Goal: Transaction & Acquisition: Purchase product/service

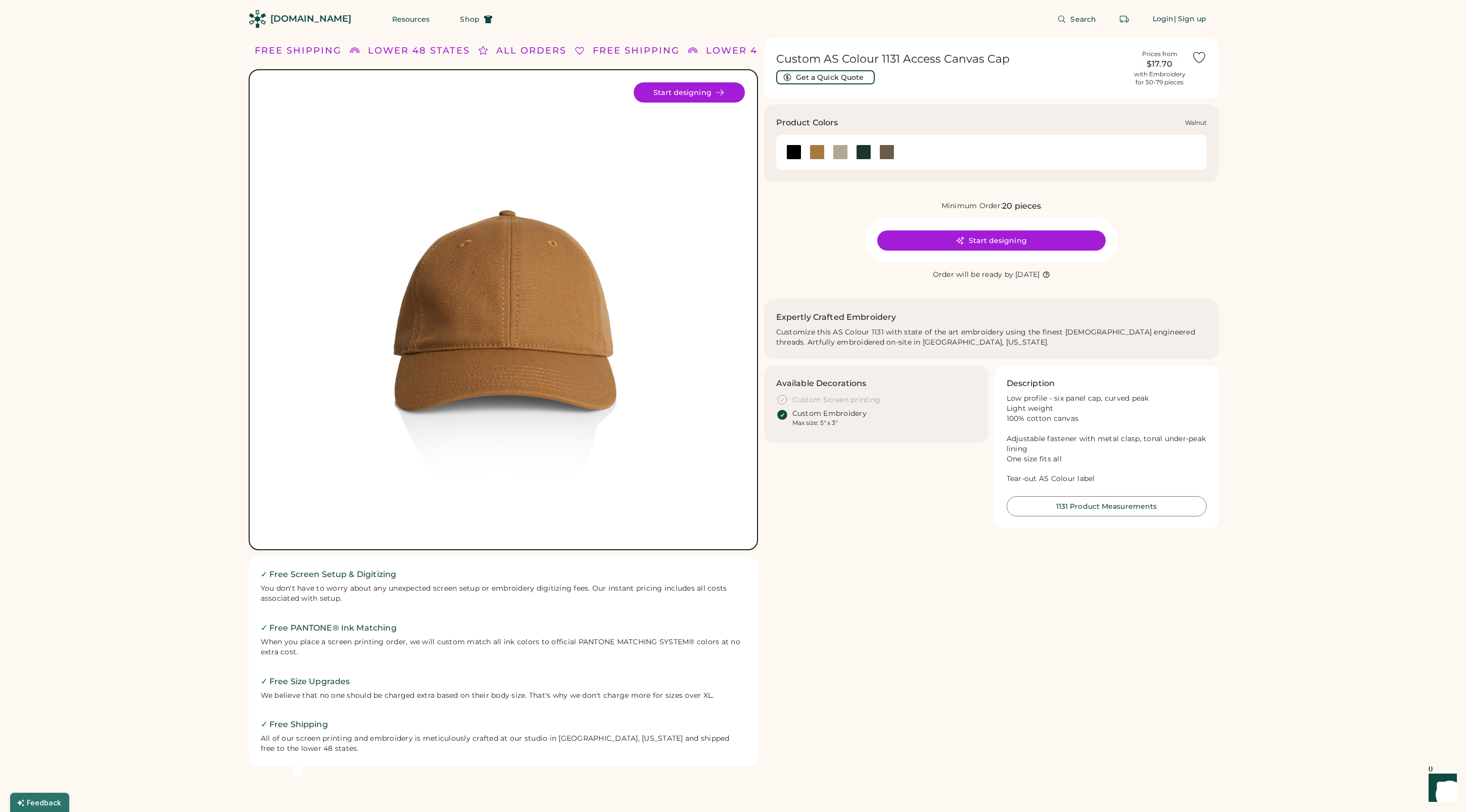
click at [886, 151] on div at bounding box center [887, 151] width 15 height 15
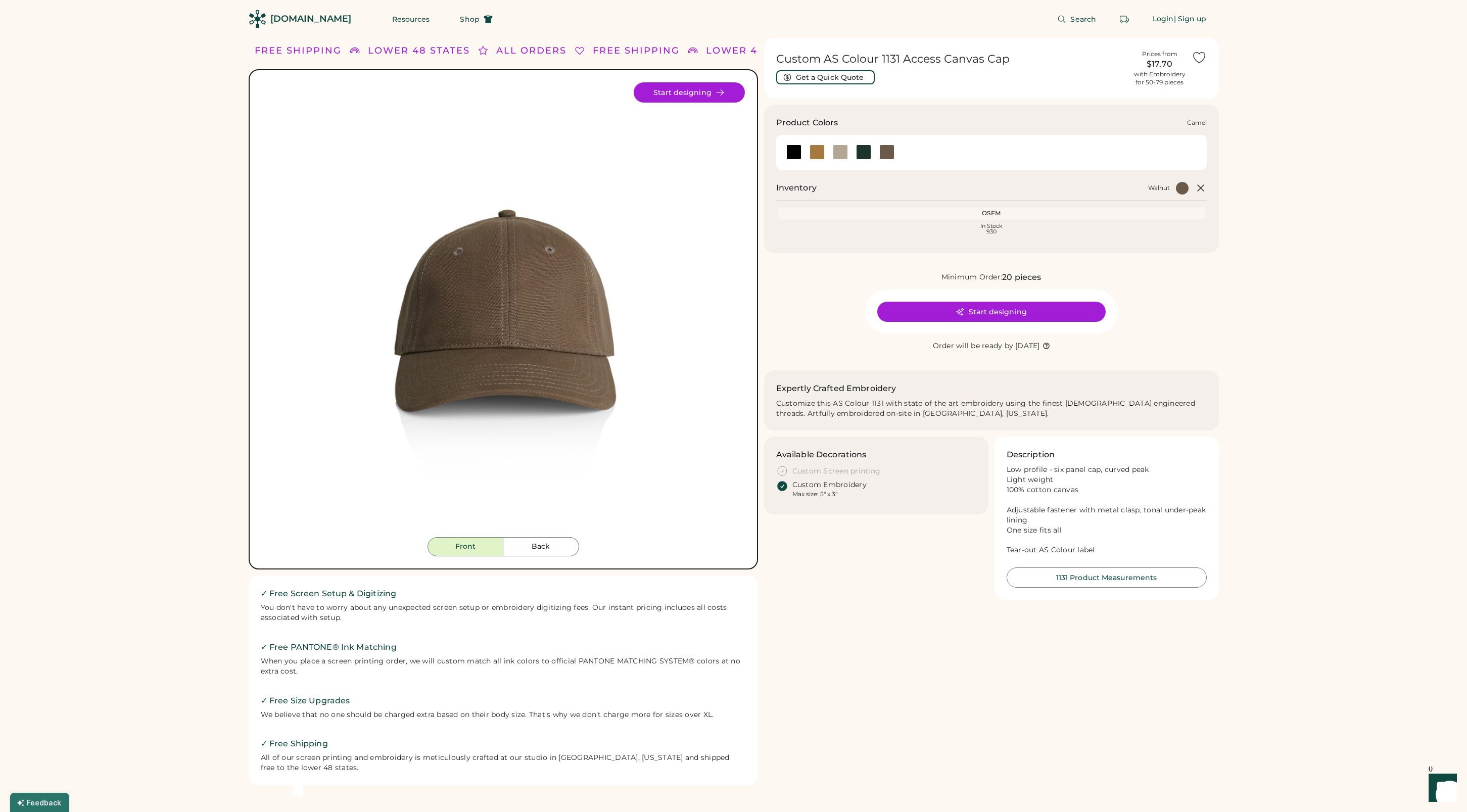
click at [817, 153] on div at bounding box center [817, 151] width 15 height 15
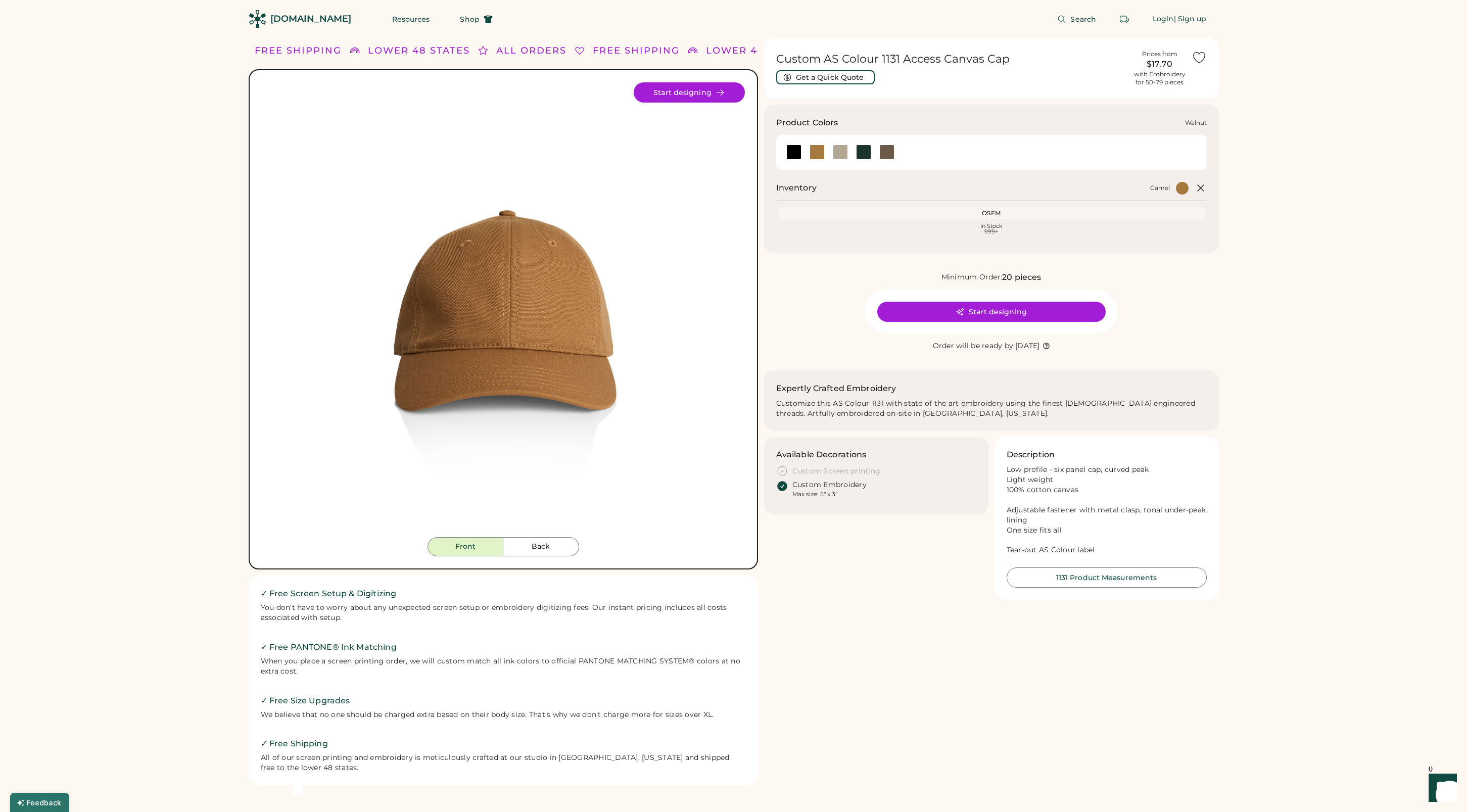
click at [886, 153] on div at bounding box center [887, 151] width 15 height 15
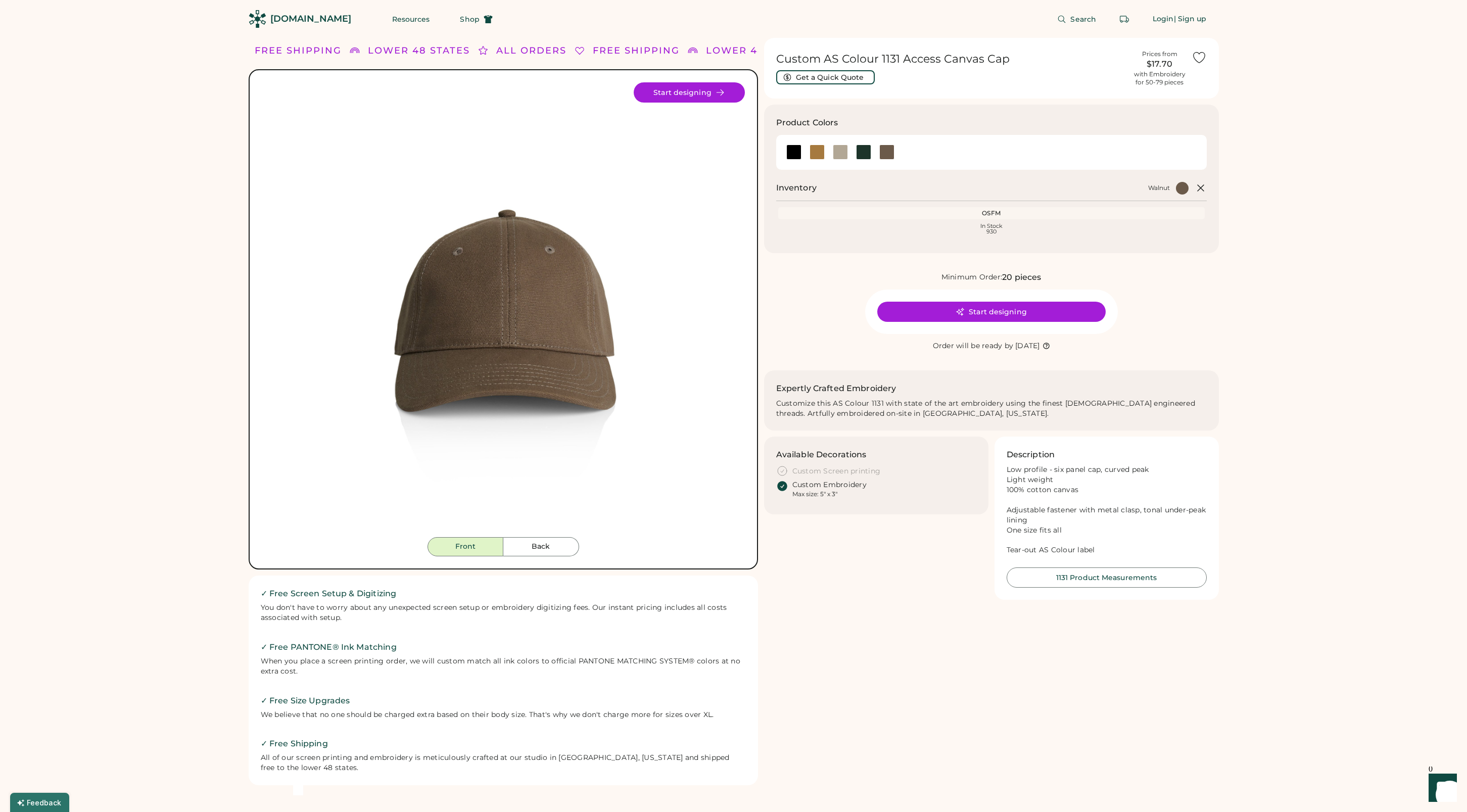
click at [456, 311] on img at bounding box center [503, 309] width 455 height 454
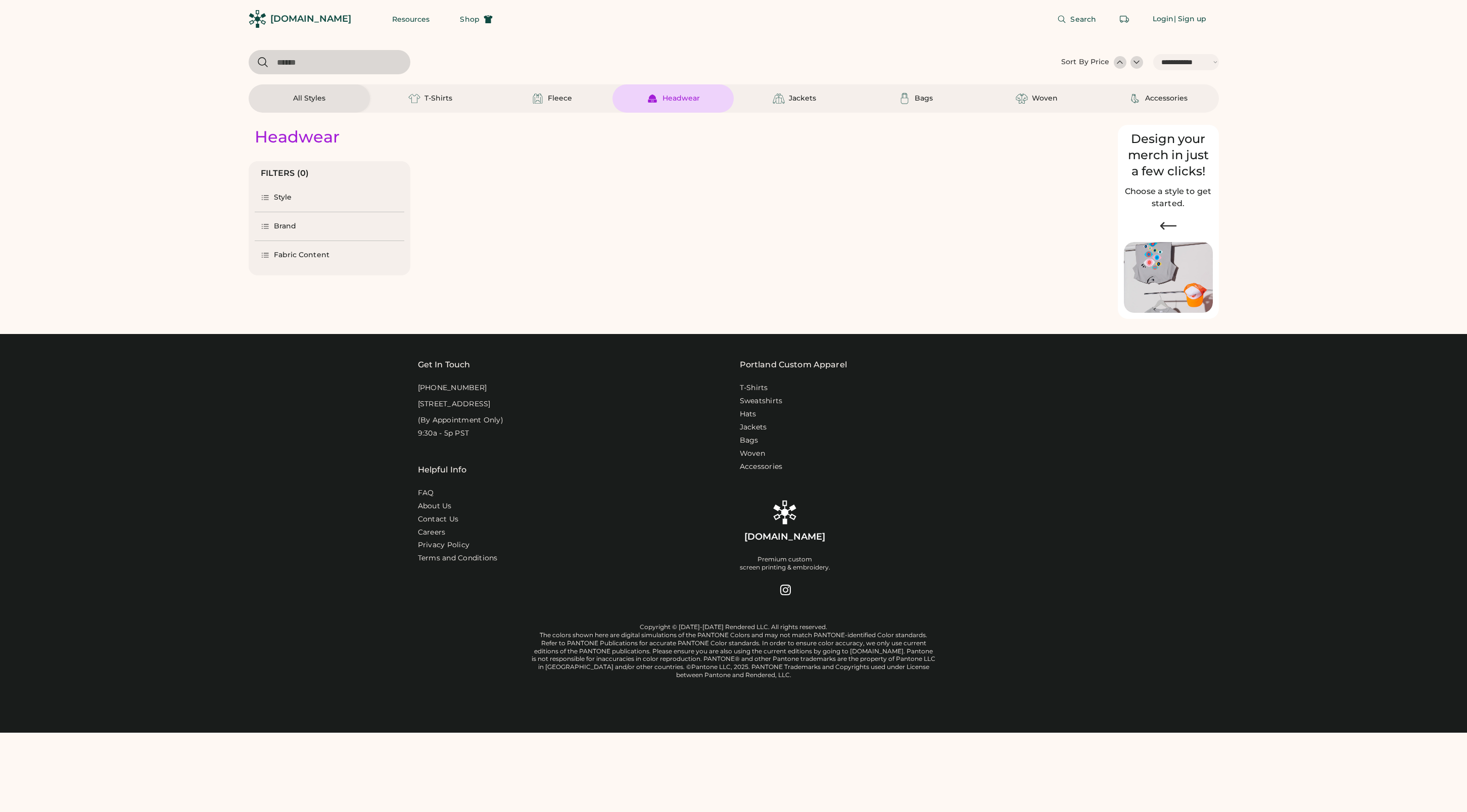
select select "*****"
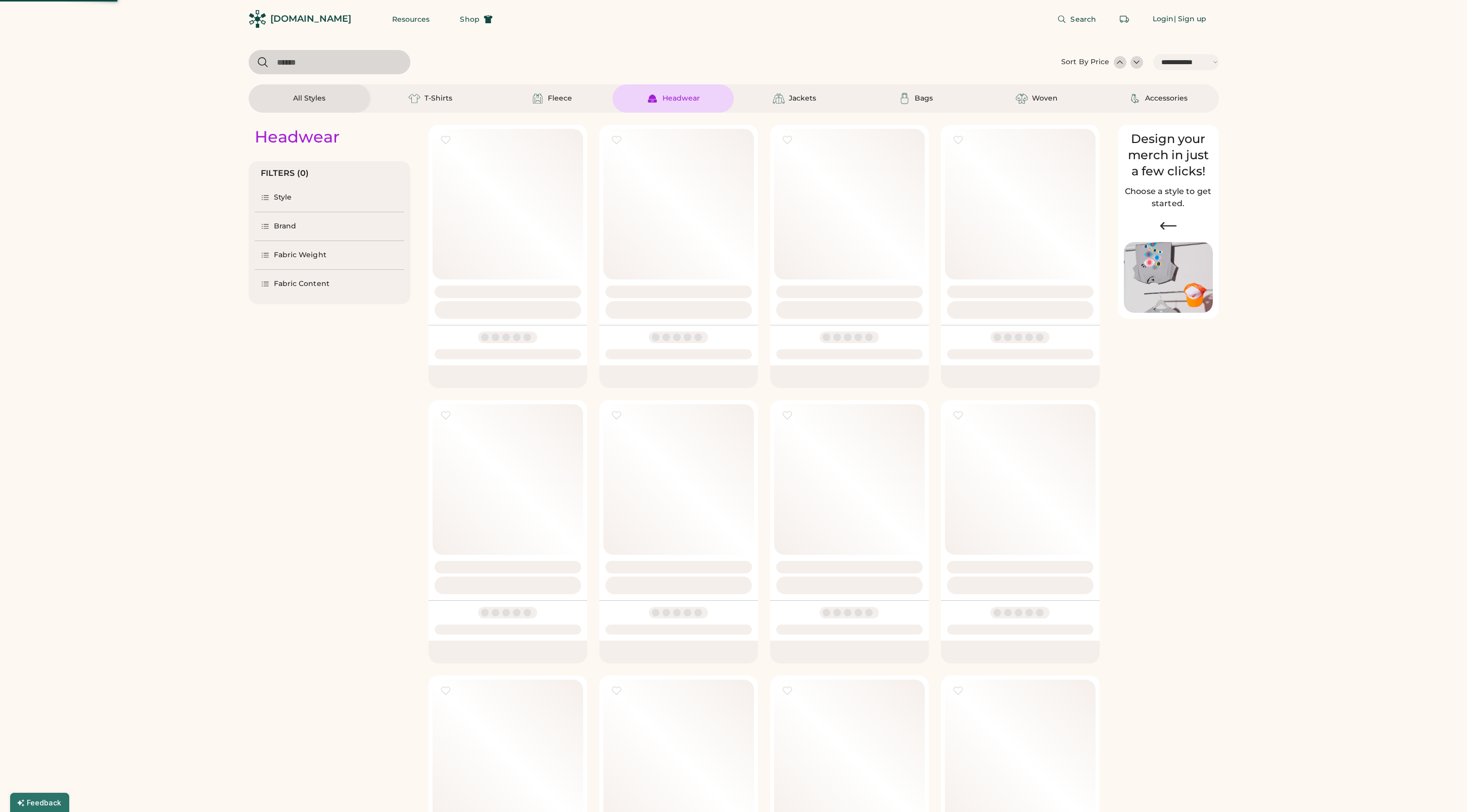
select select "*"
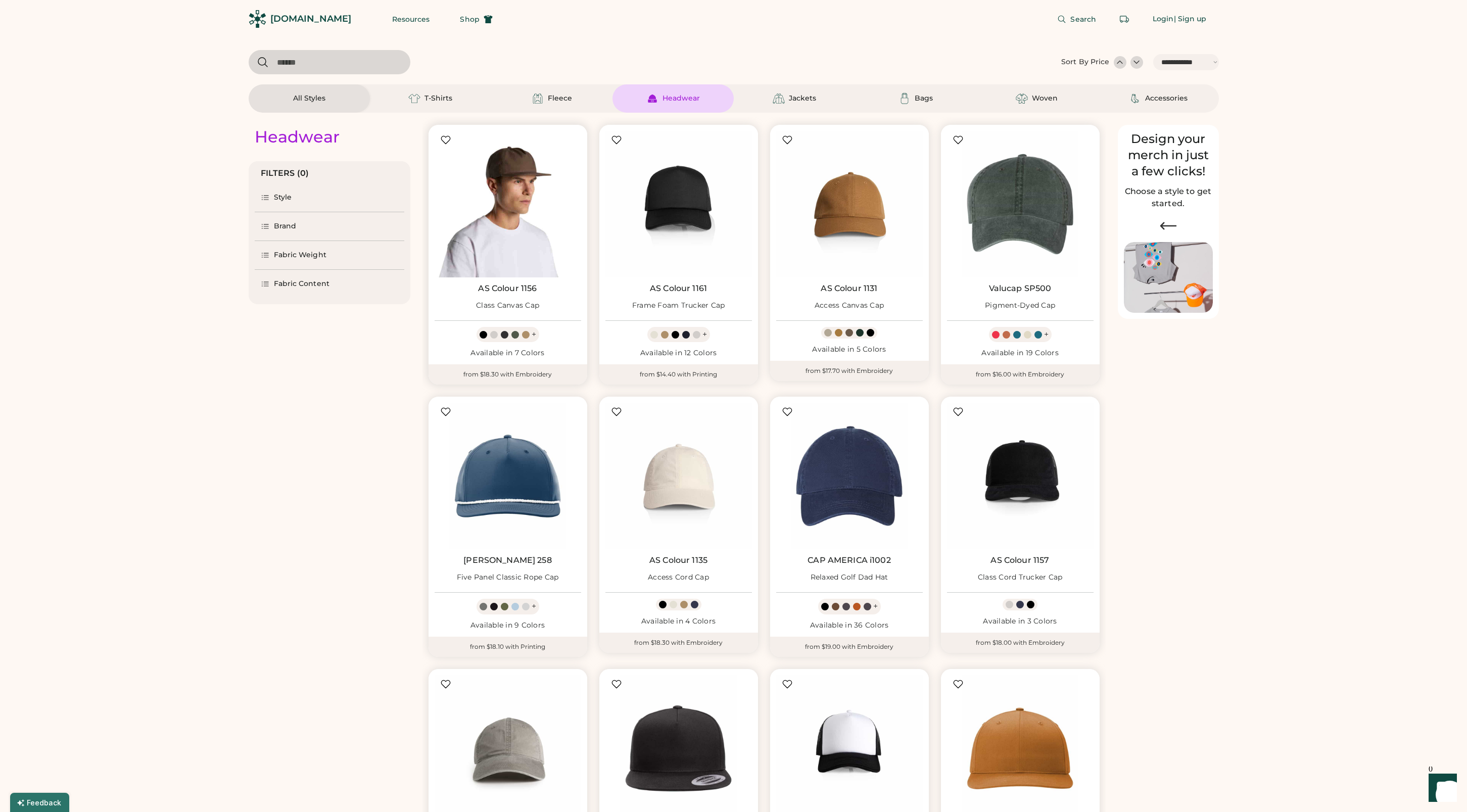
click at [509, 210] on img at bounding box center [508, 204] width 146 height 146
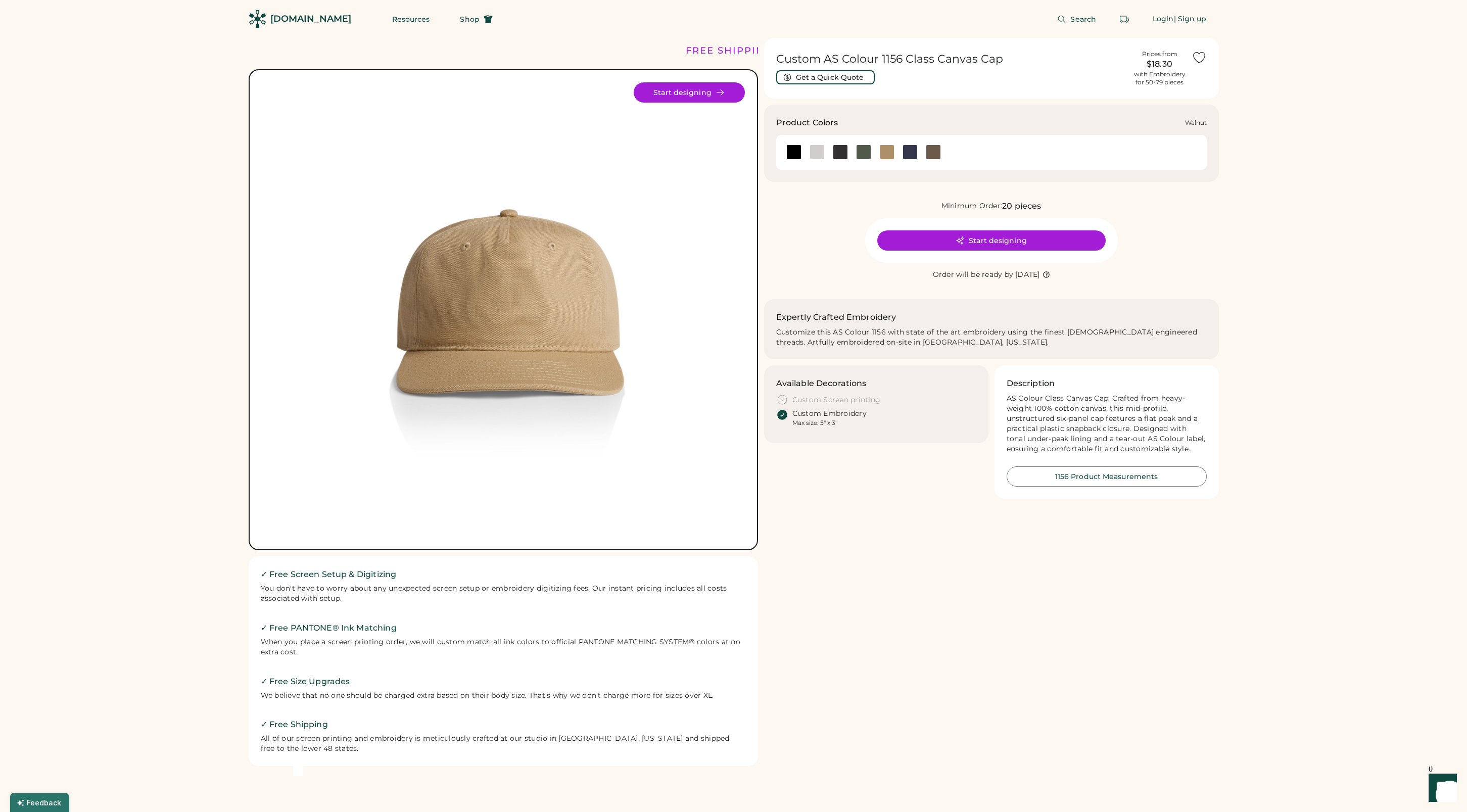
click at [934, 153] on div at bounding box center [933, 151] width 15 height 15
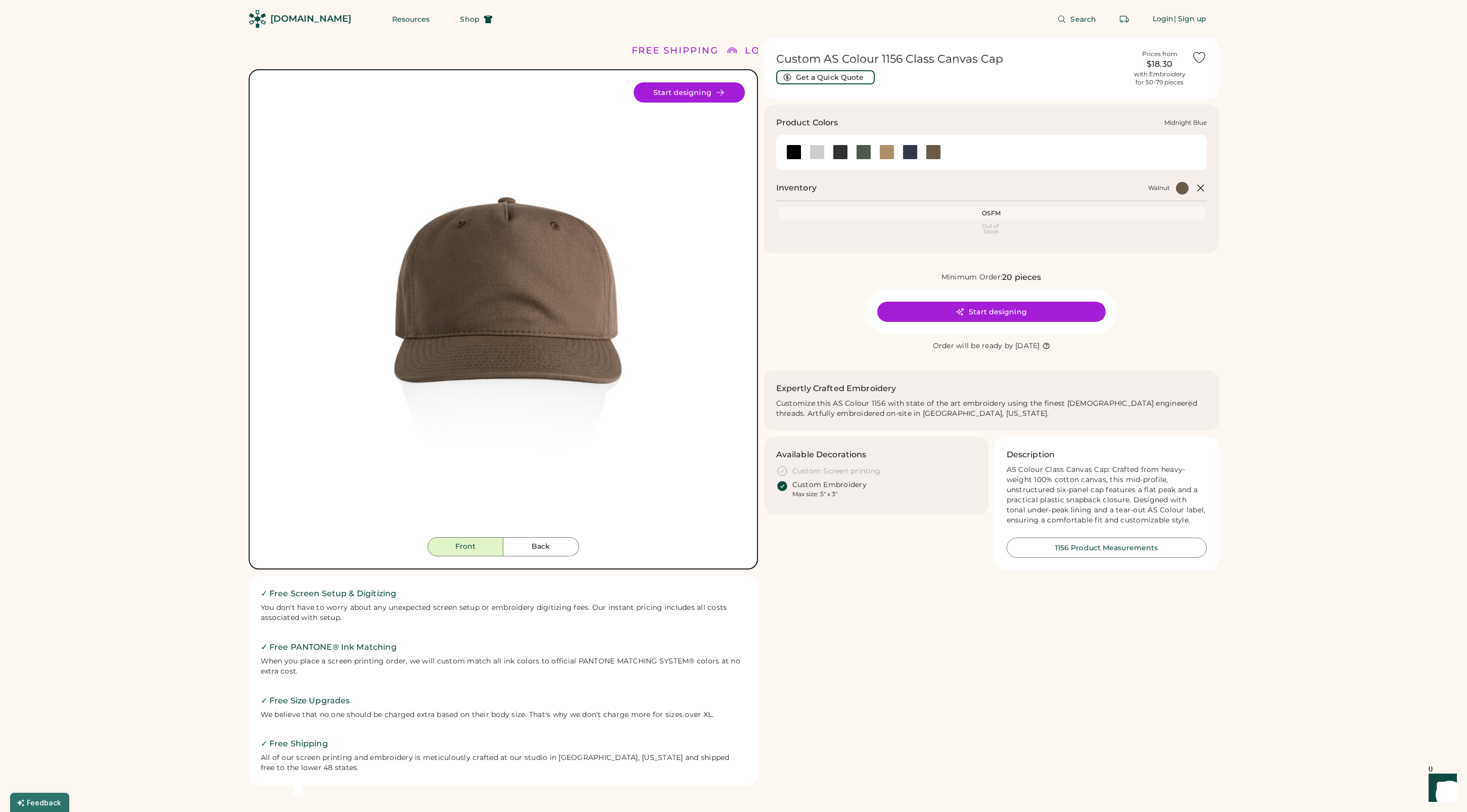
click at [909, 155] on div at bounding box center [909, 151] width 15 height 15
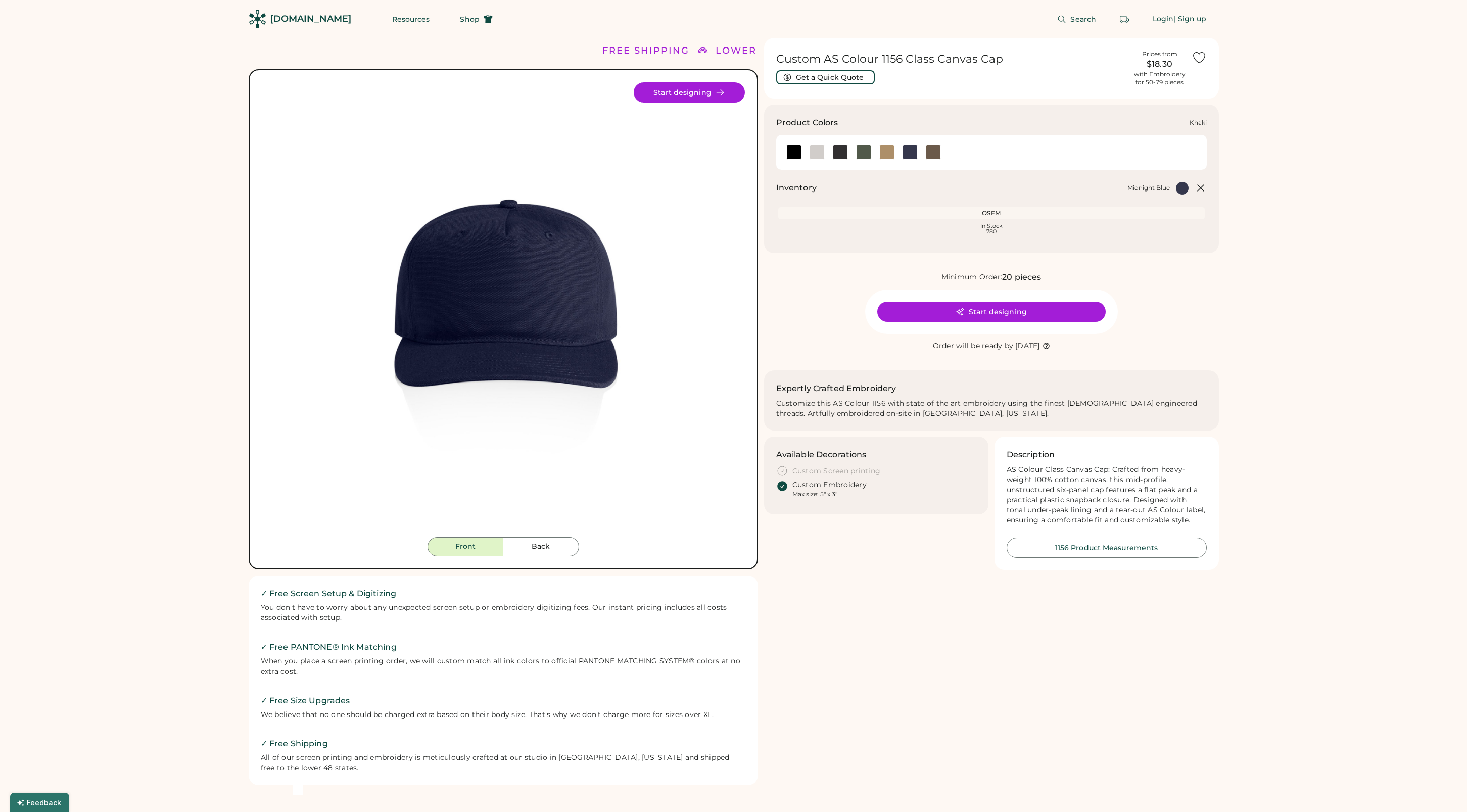
click at [887, 153] on div at bounding box center [887, 151] width 15 height 15
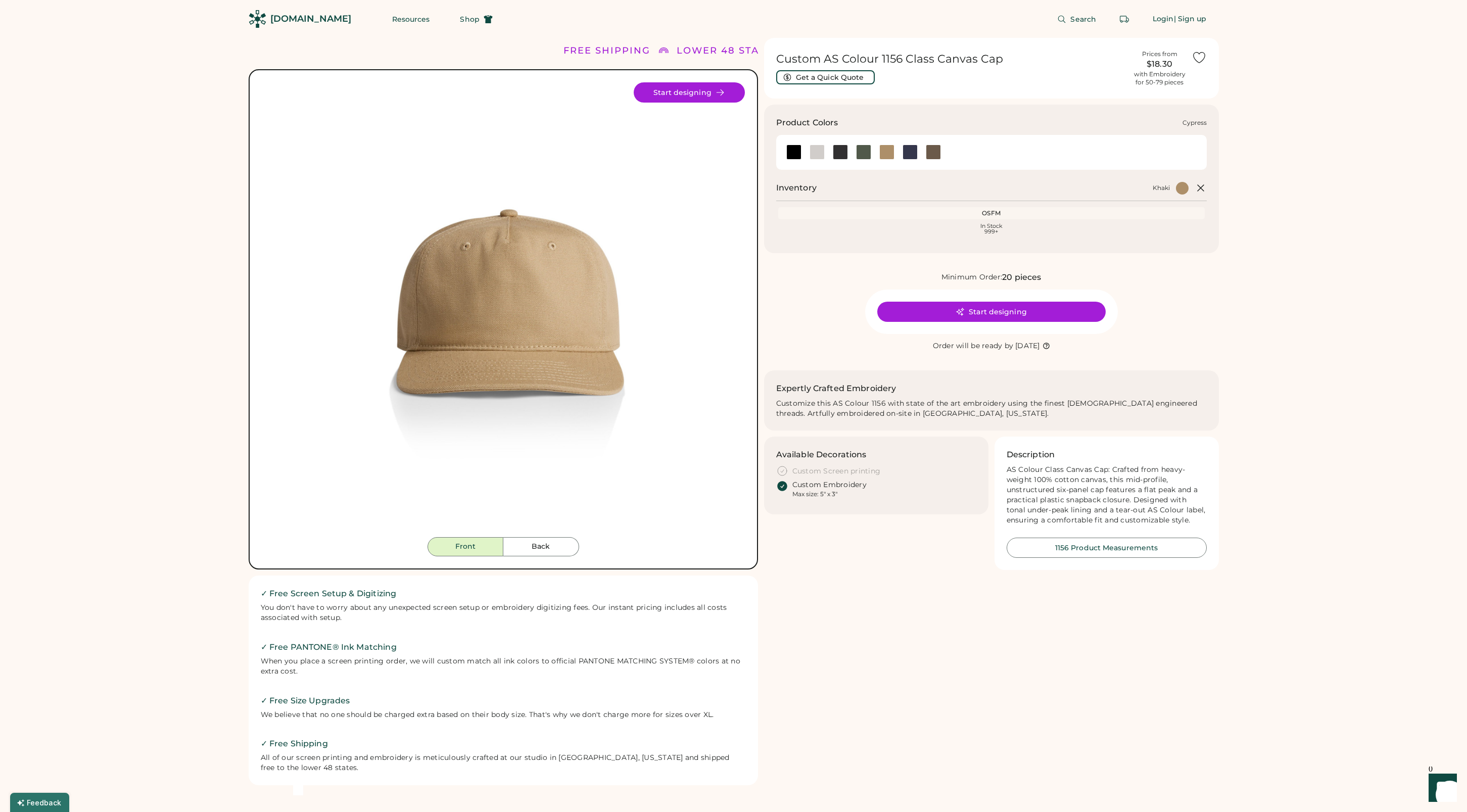
click at [865, 151] on div at bounding box center [863, 151] width 15 height 15
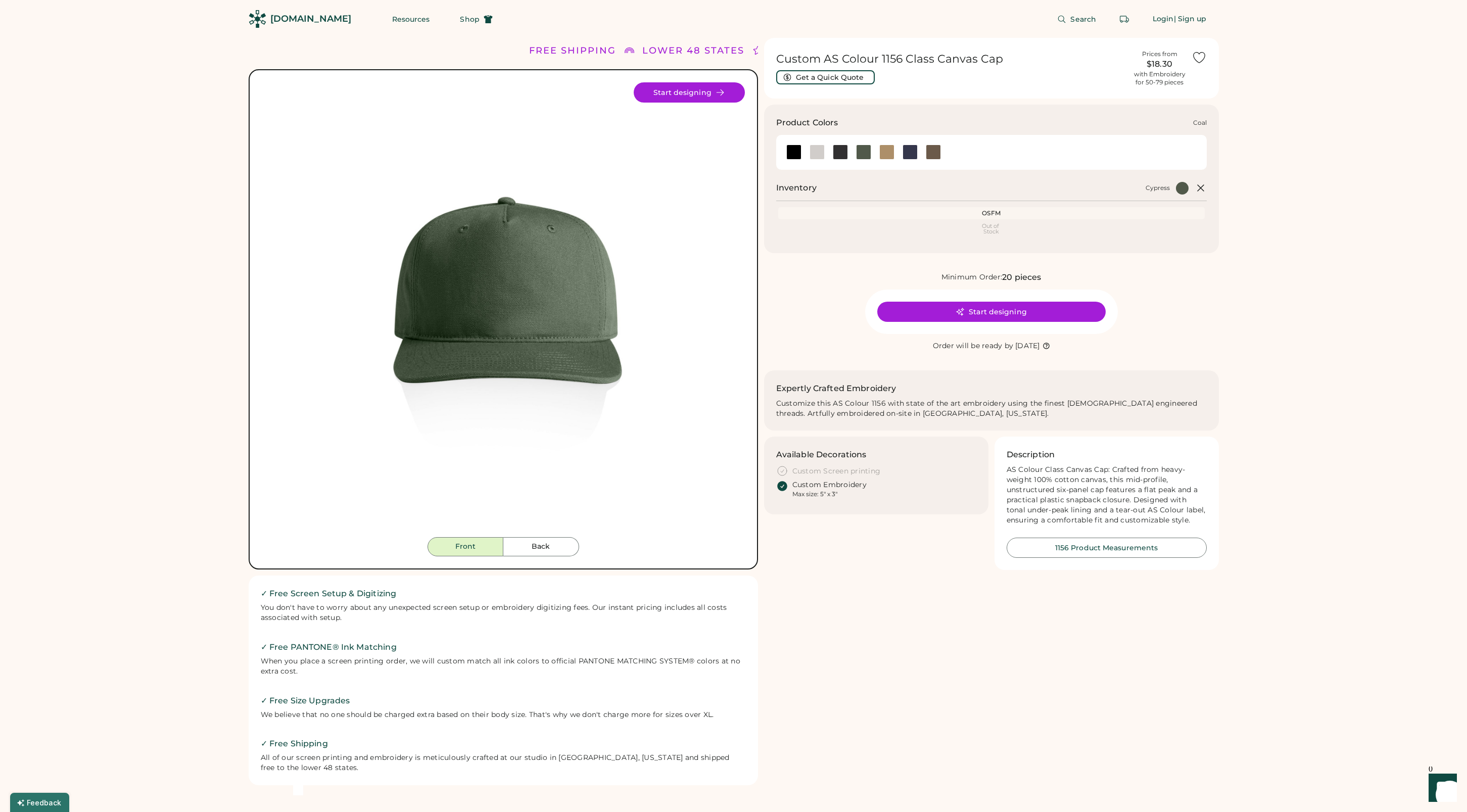
click at [838, 153] on div at bounding box center [840, 151] width 15 height 15
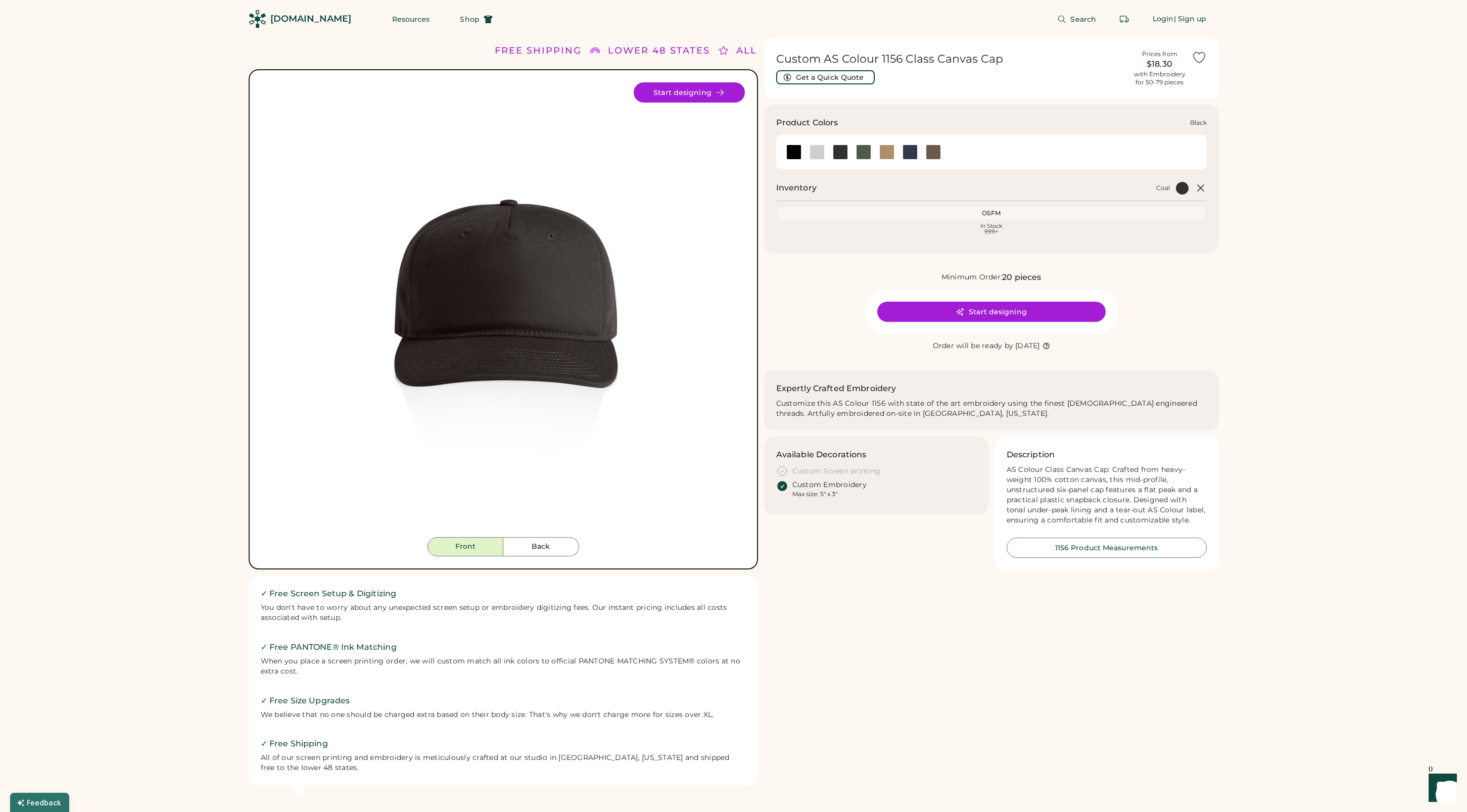
click at [796, 153] on div at bounding box center [793, 151] width 15 height 15
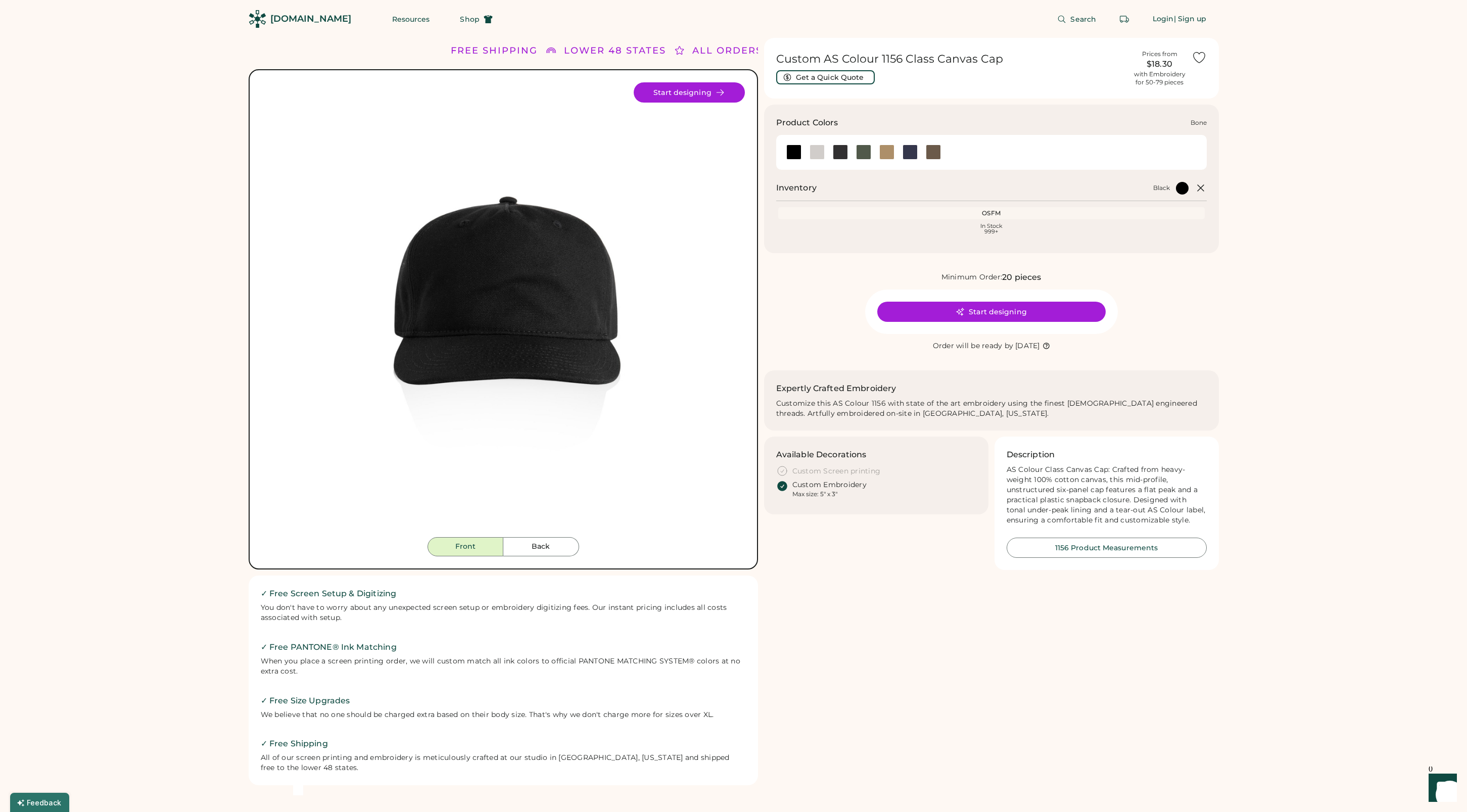
click at [818, 153] on div at bounding box center [817, 151] width 15 height 15
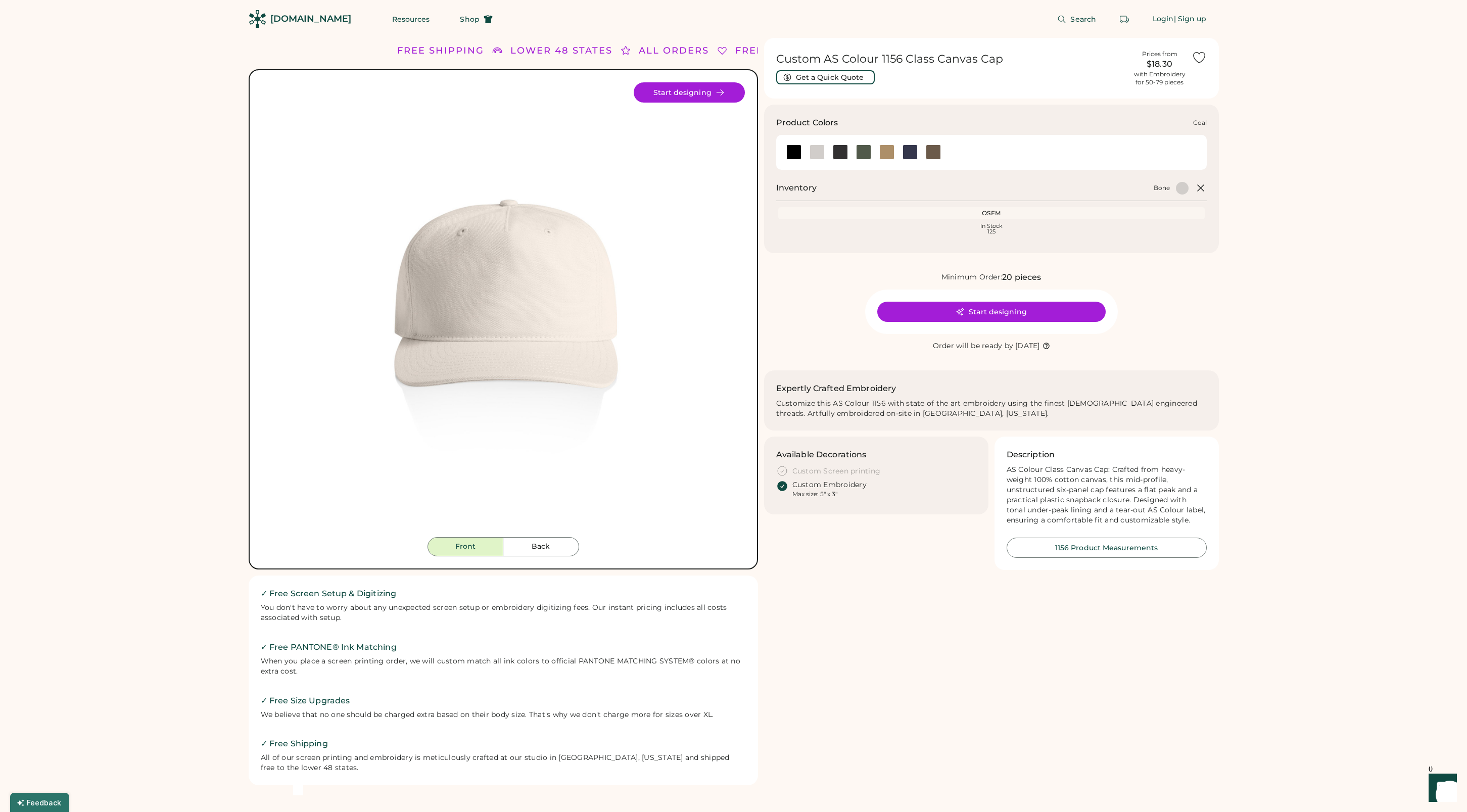
click at [843, 153] on div at bounding box center [840, 151] width 15 height 15
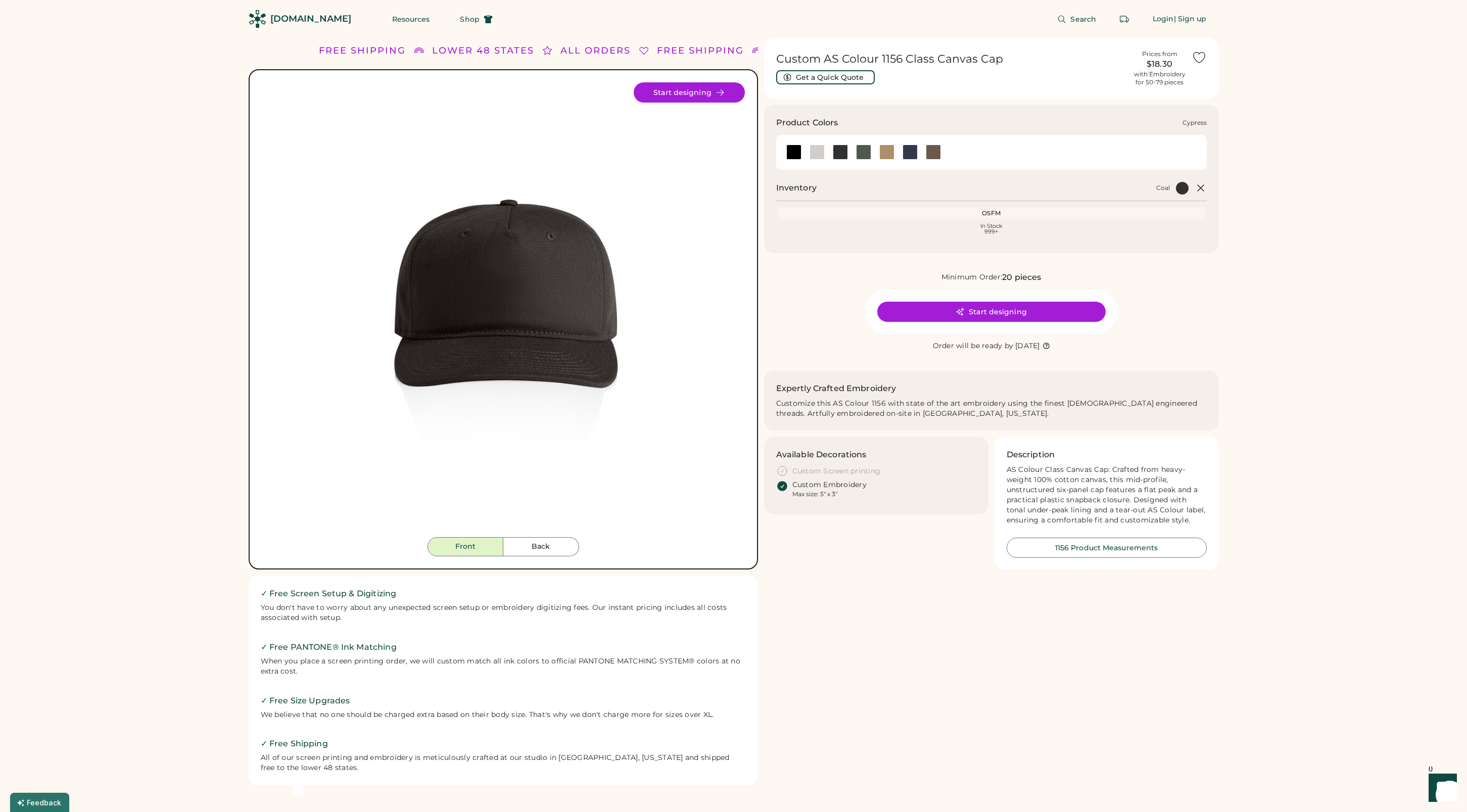
click at [867, 153] on div at bounding box center [863, 151] width 15 height 15
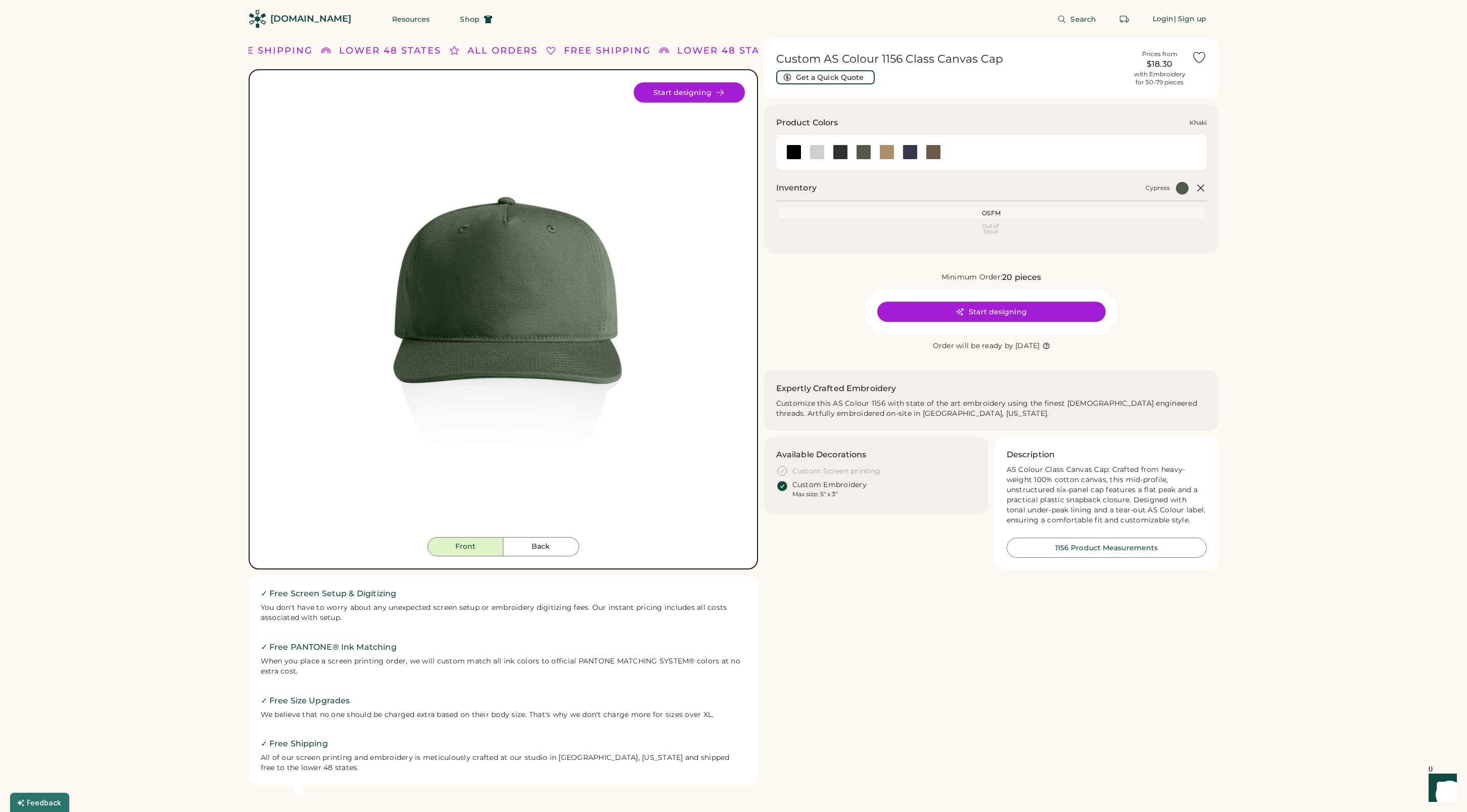
click at [884, 153] on div at bounding box center [887, 151] width 15 height 15
